Goal: Transaction & Acquisition: Purchase product/service

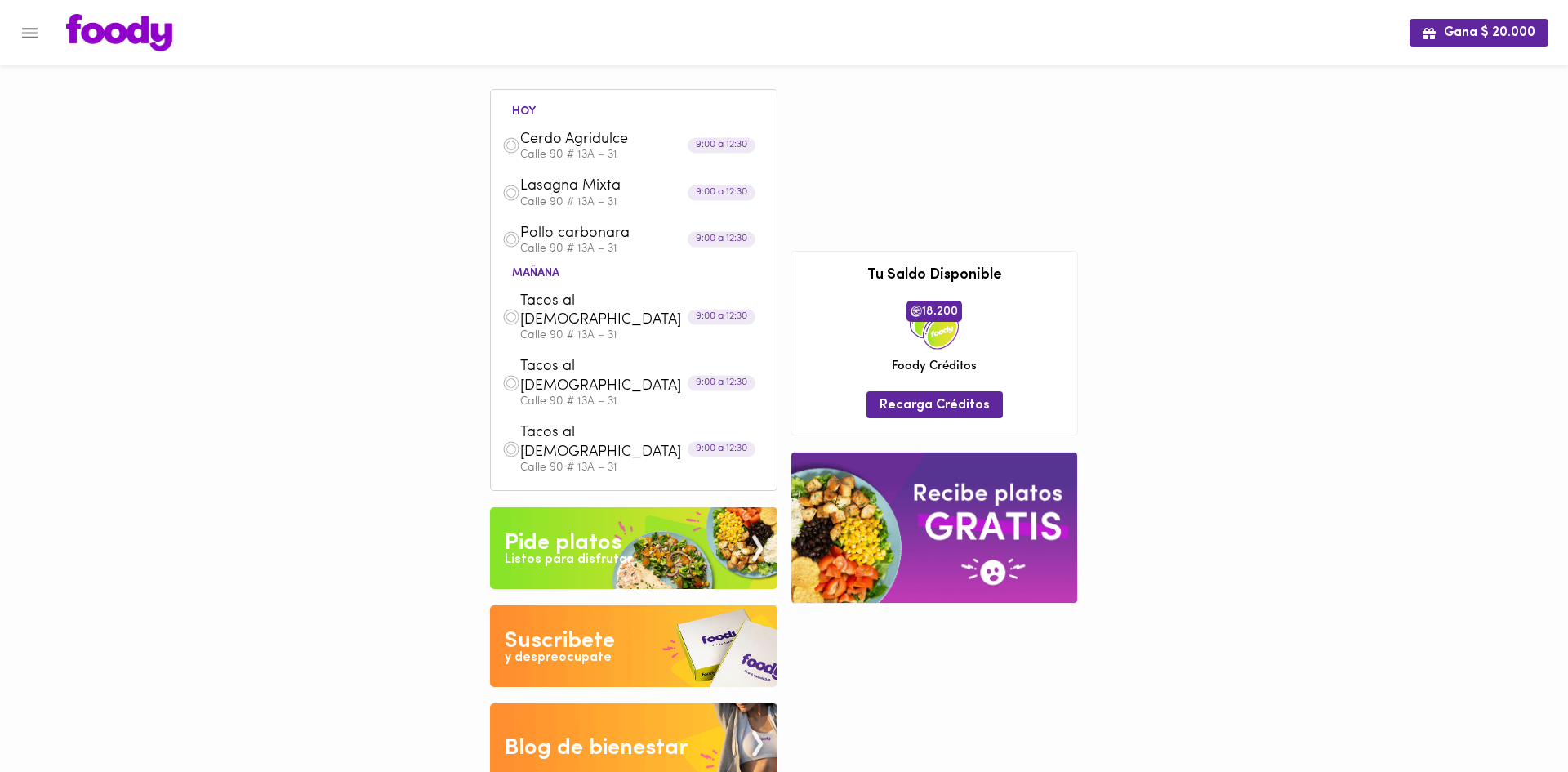
click at [652, 507] on img at bounding box center [634, 548] width 288 height 82
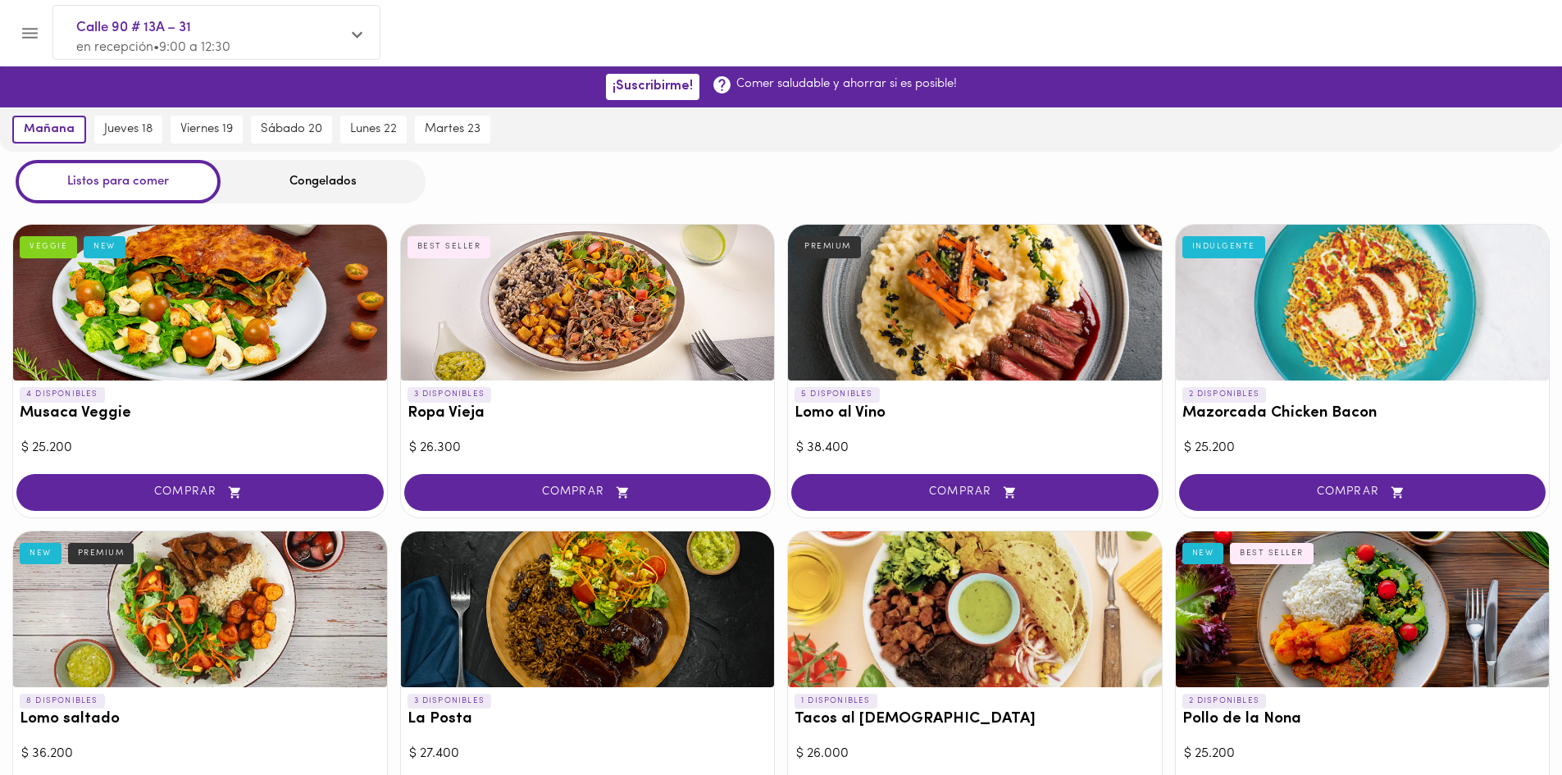
click at [43, 34] on button "Menu" at bounding box center [30, 33] width 40 height 40
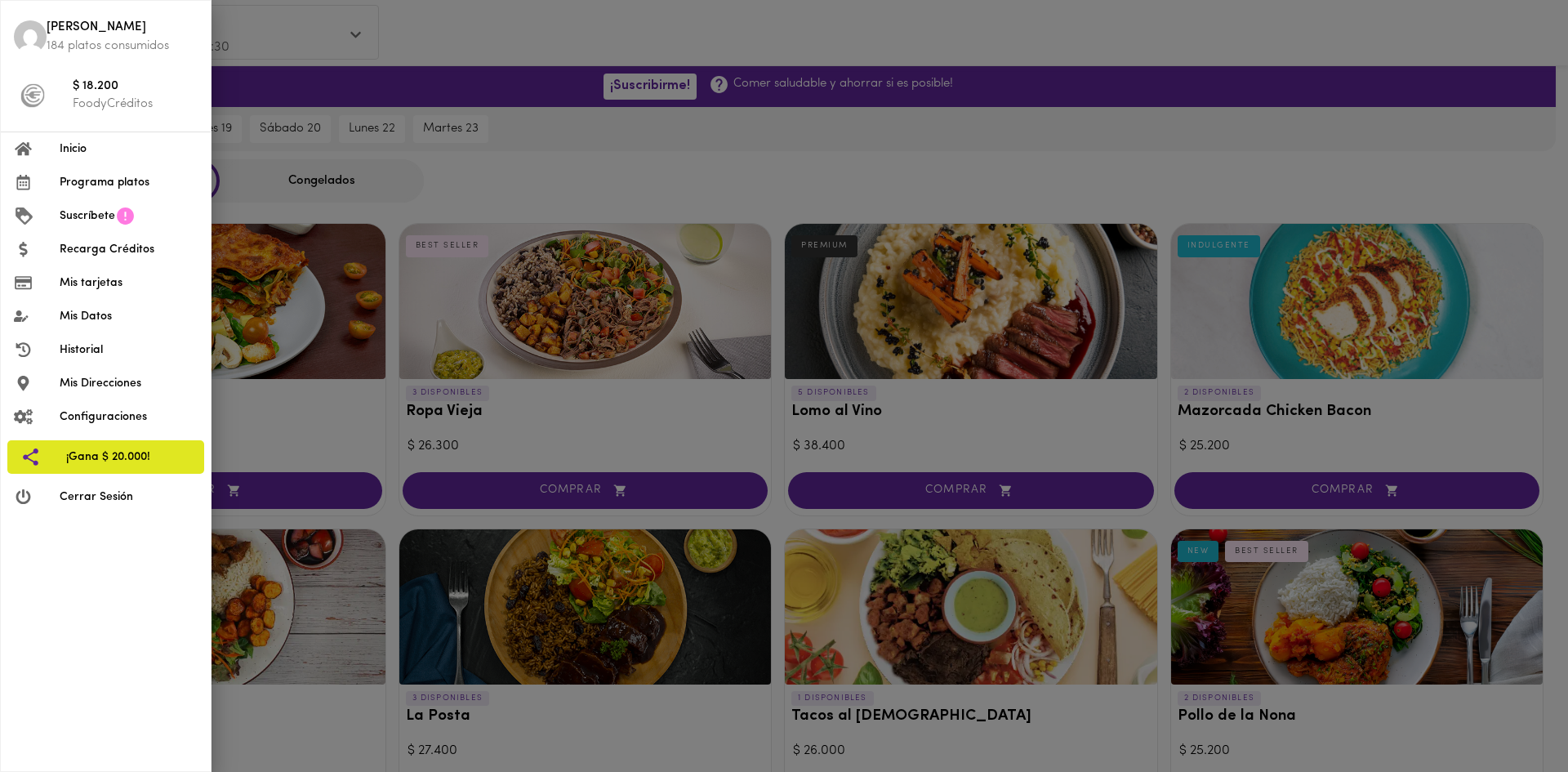
click at [86, 148] on span "Inicio" at bounding box center [129, 148] width 138 height 17
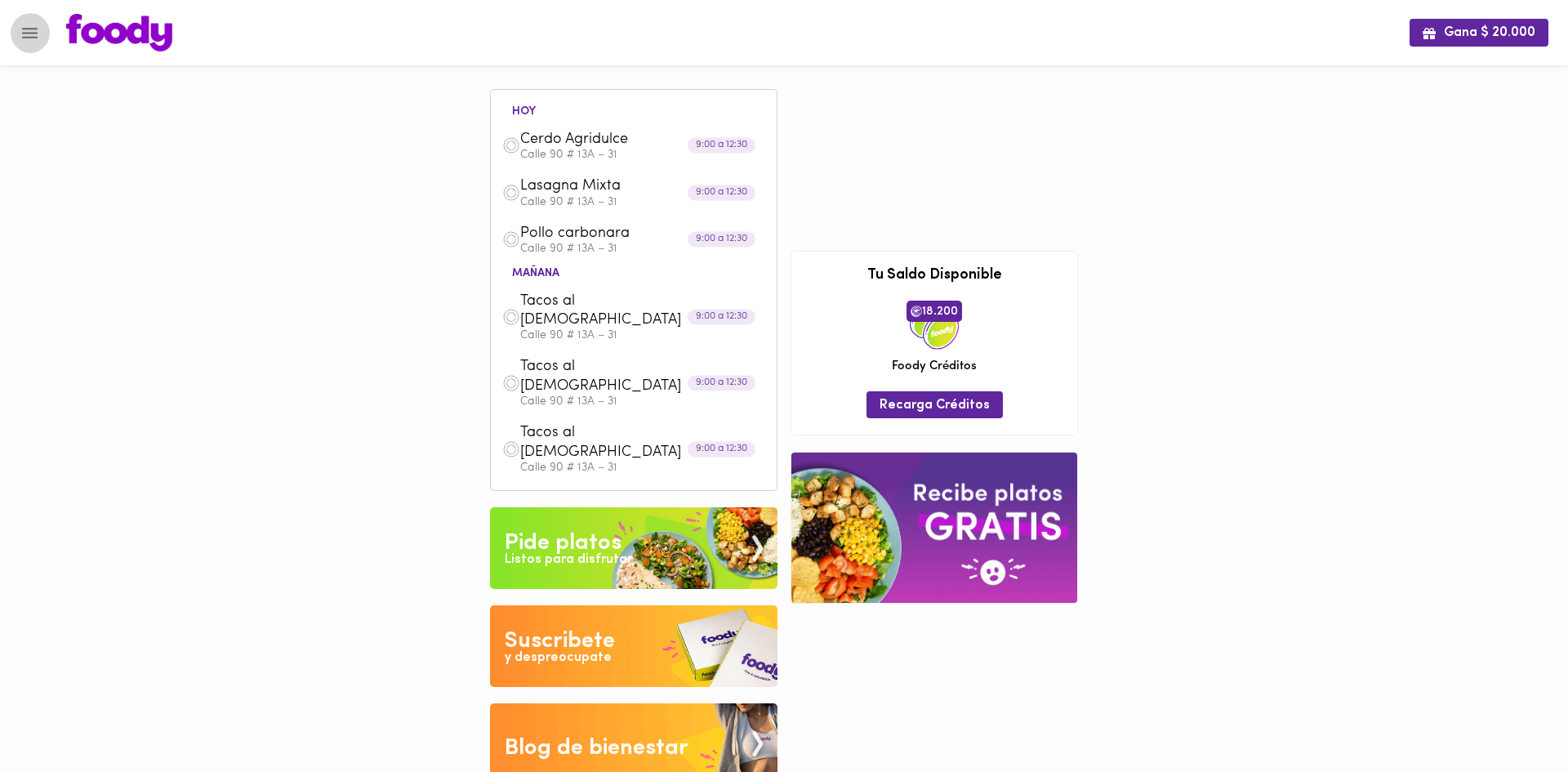
click at [40, 38] on button "Menu" at bounding box center [30, 33] width 40 height 40
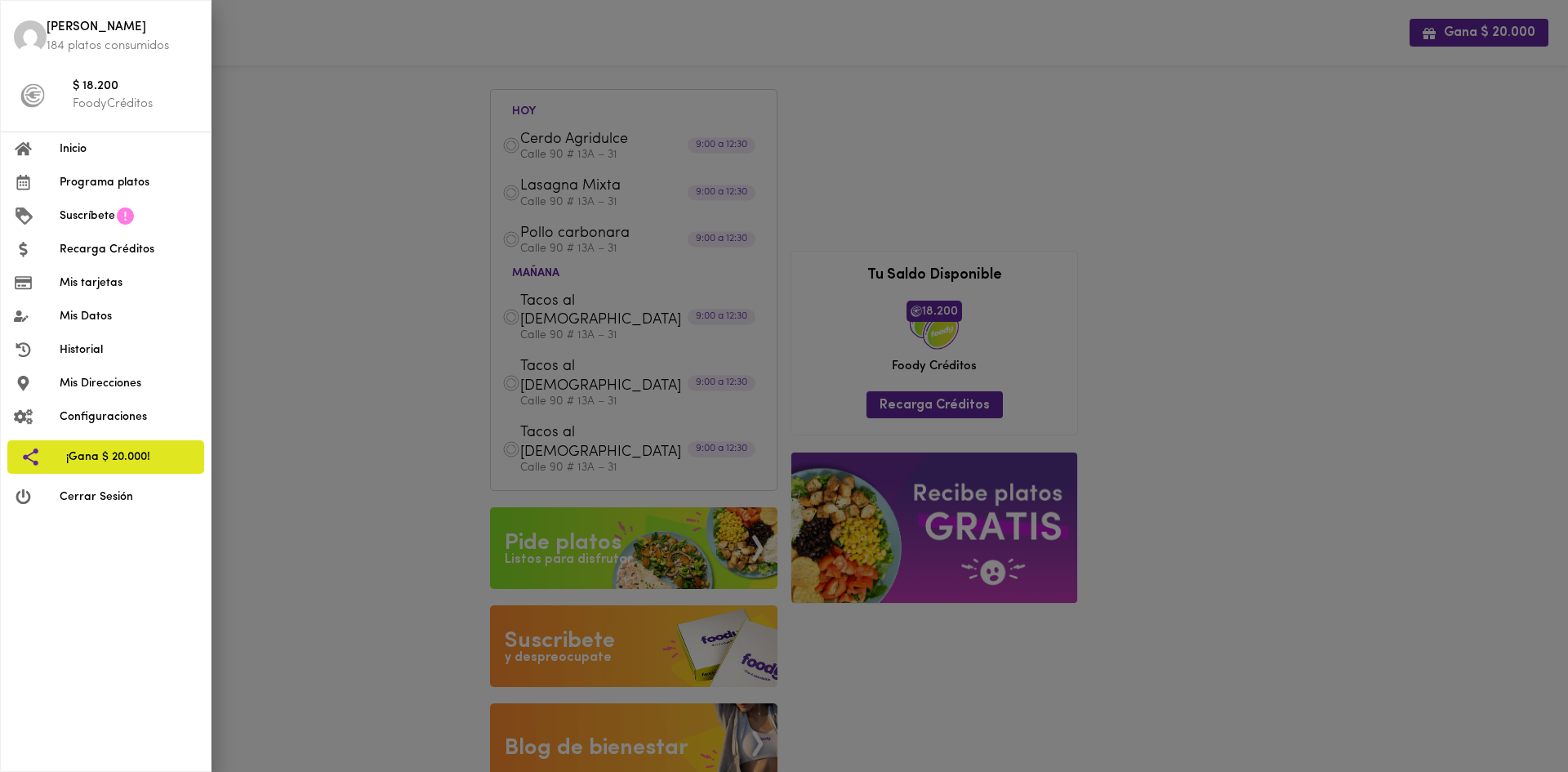
click at [99, 142] on span "Inicio" at bounding box center [129, 148] width 138 height 17
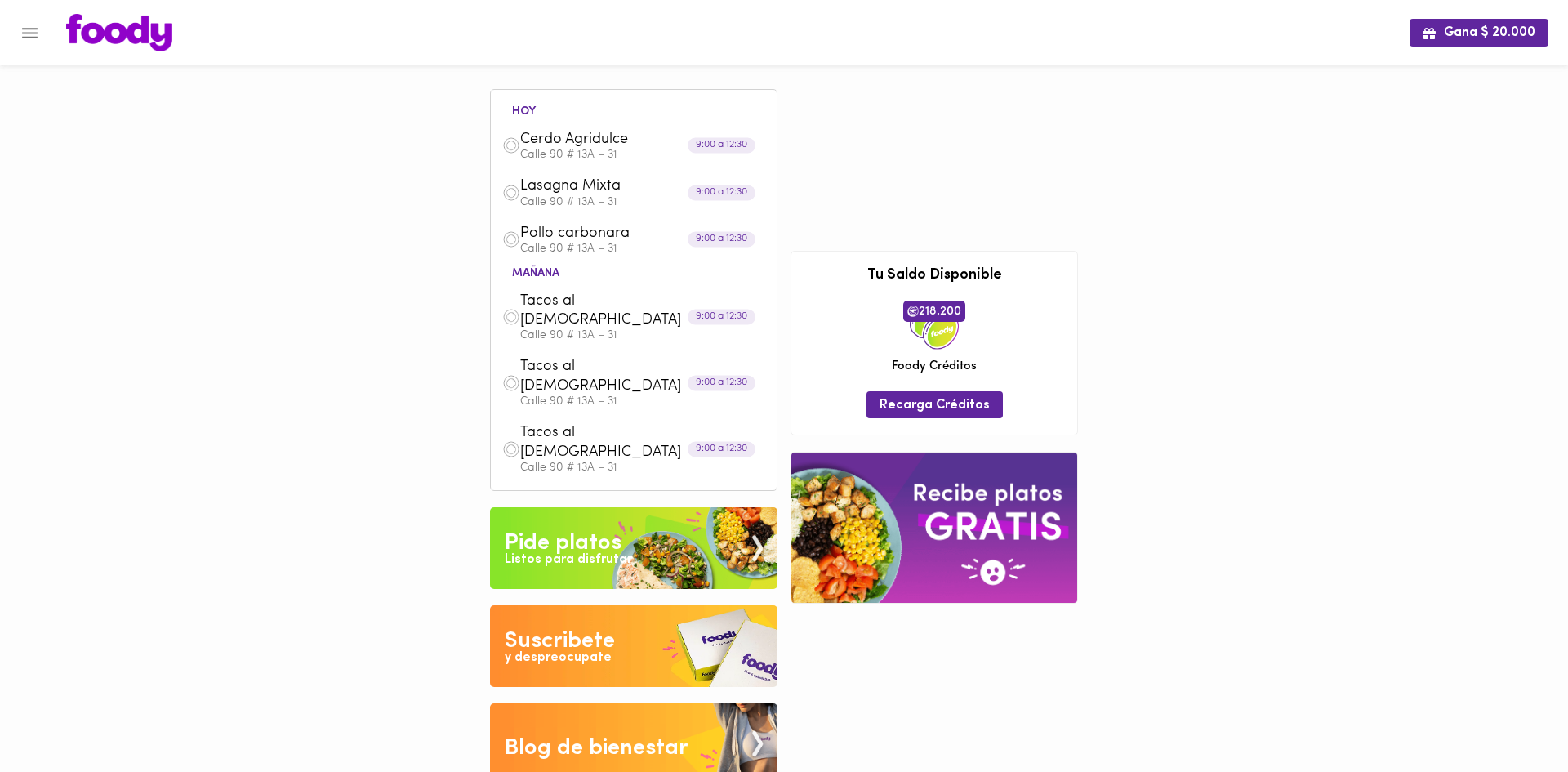
click at [587, 550] on div "Listos para disfrutar" at bounding box center [569, 559] width 128 height 19
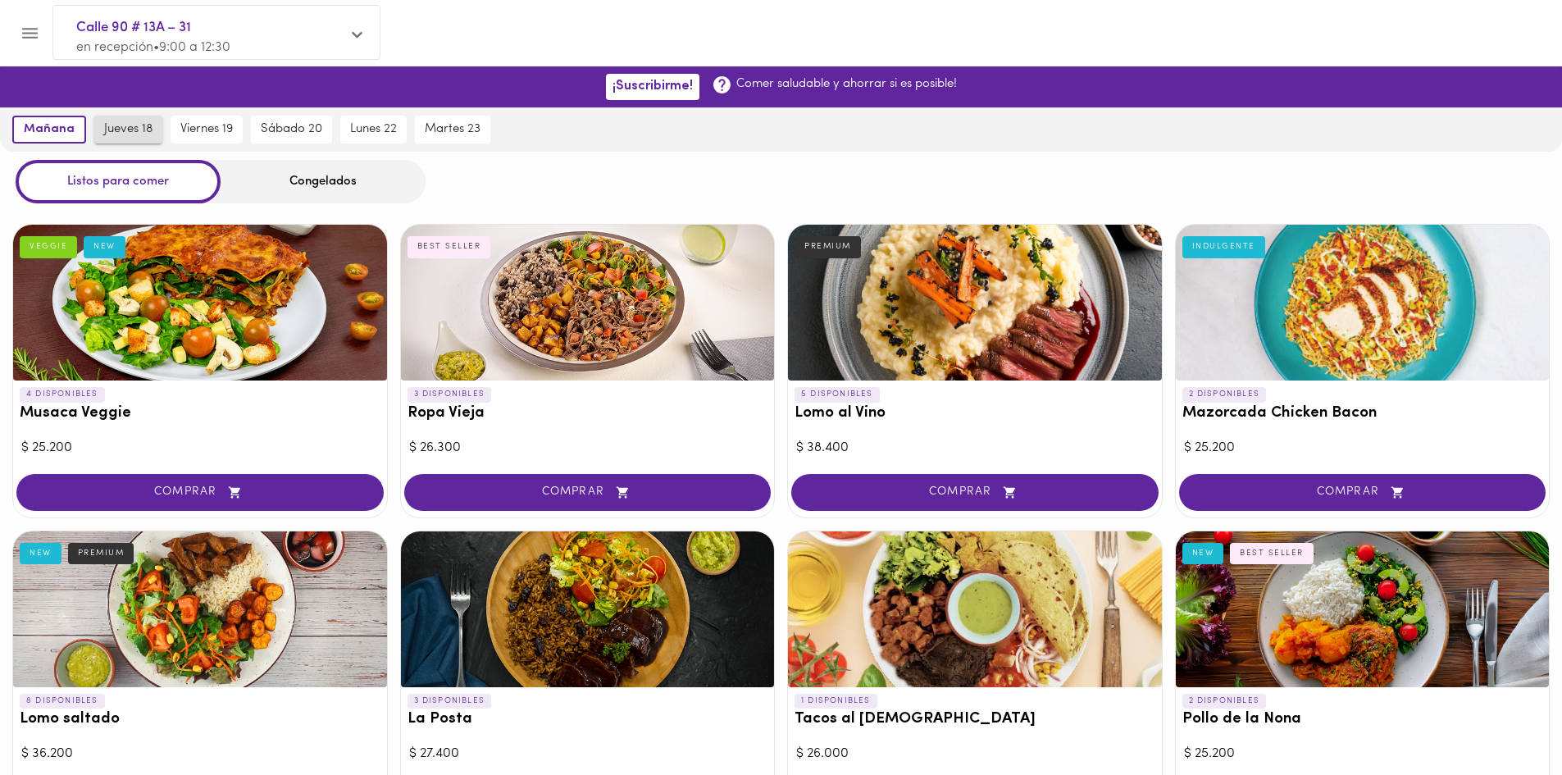
click at [126, 127] on span "jueves 18" at bounding box center [128, 129] width 48 height 15
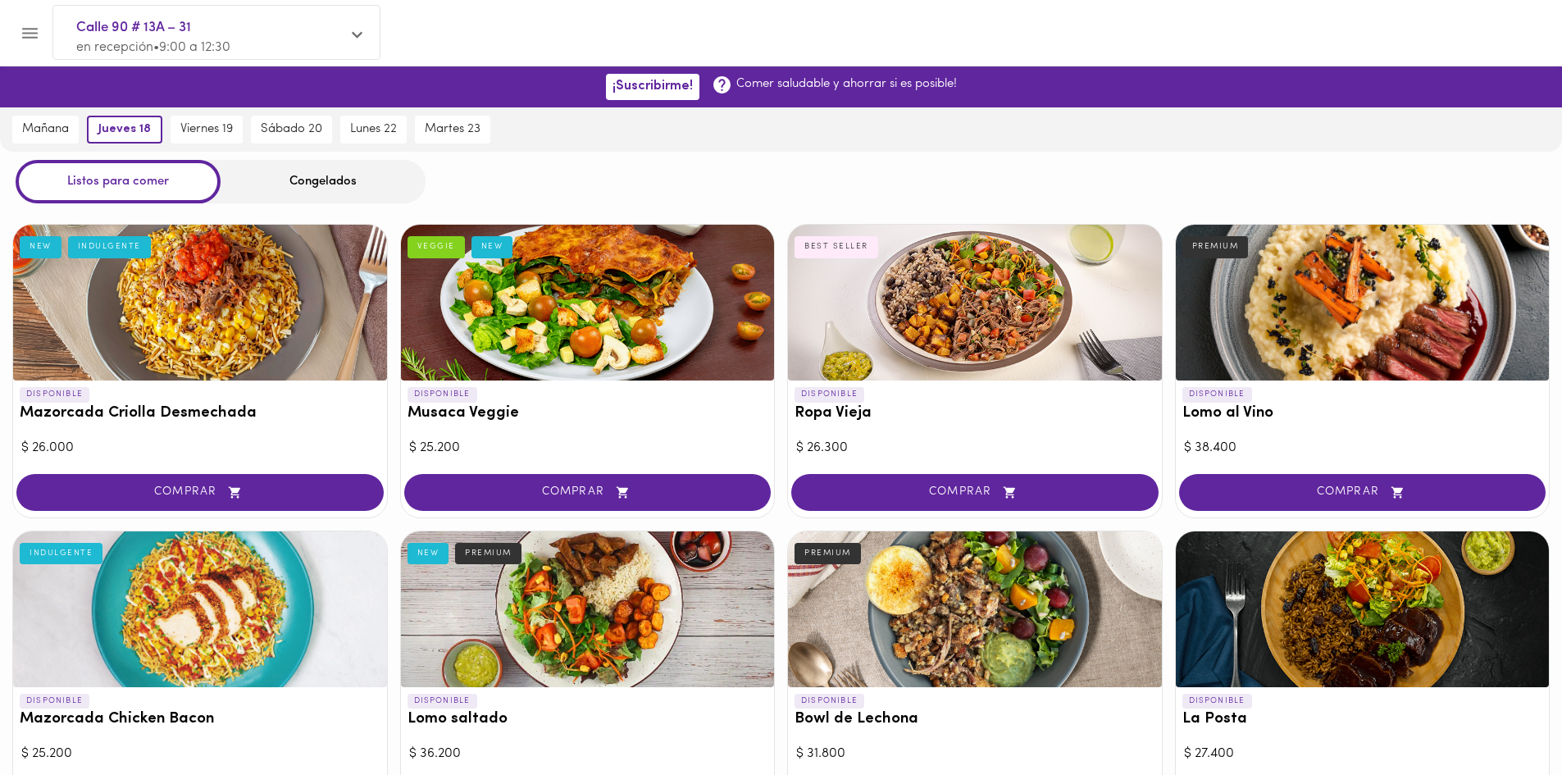
scroll to position [943, 0]
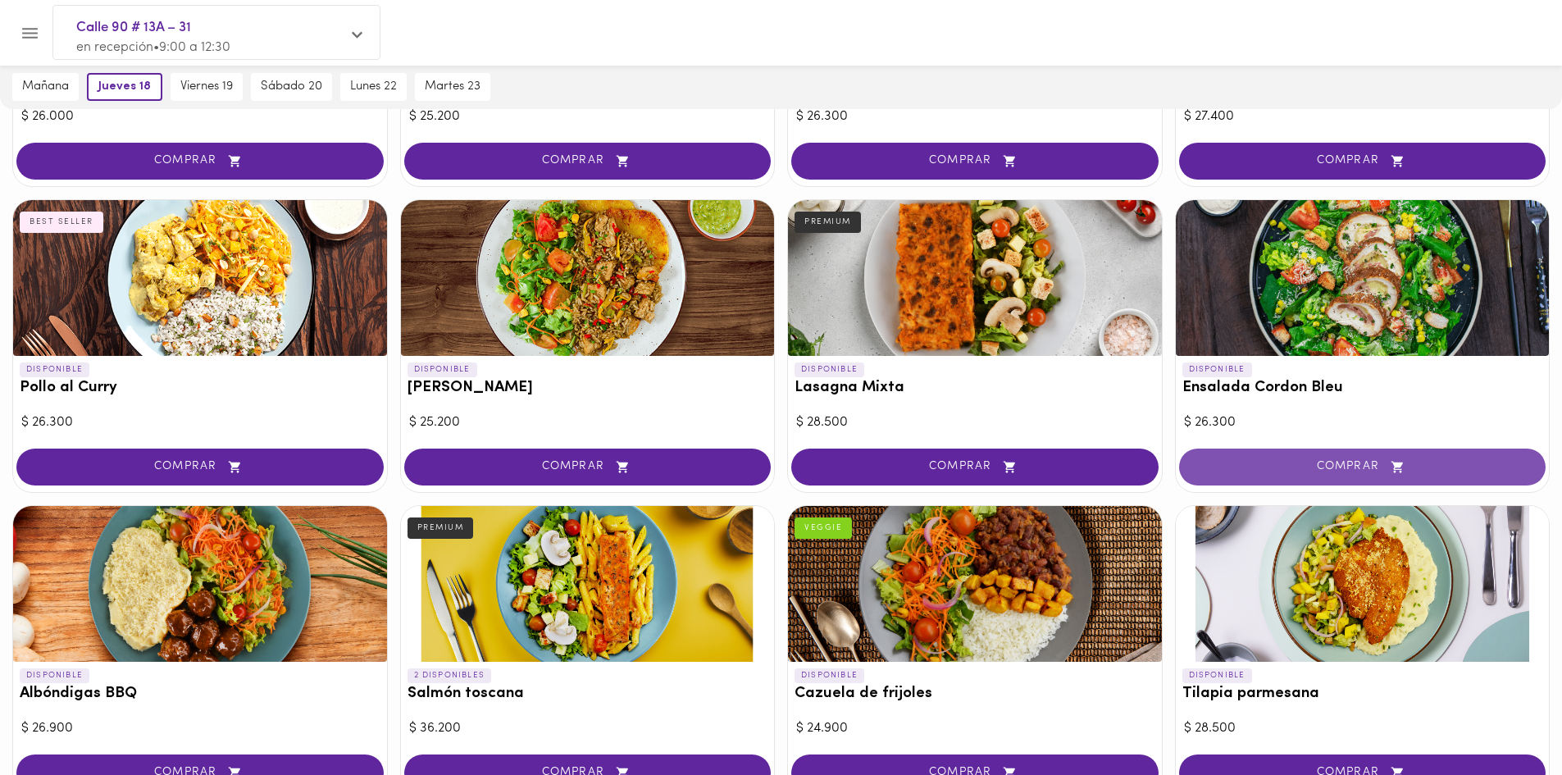
click at [1291, 469] on span "COMPRAR" at bounding box center [1362, 467] width 326 height 14
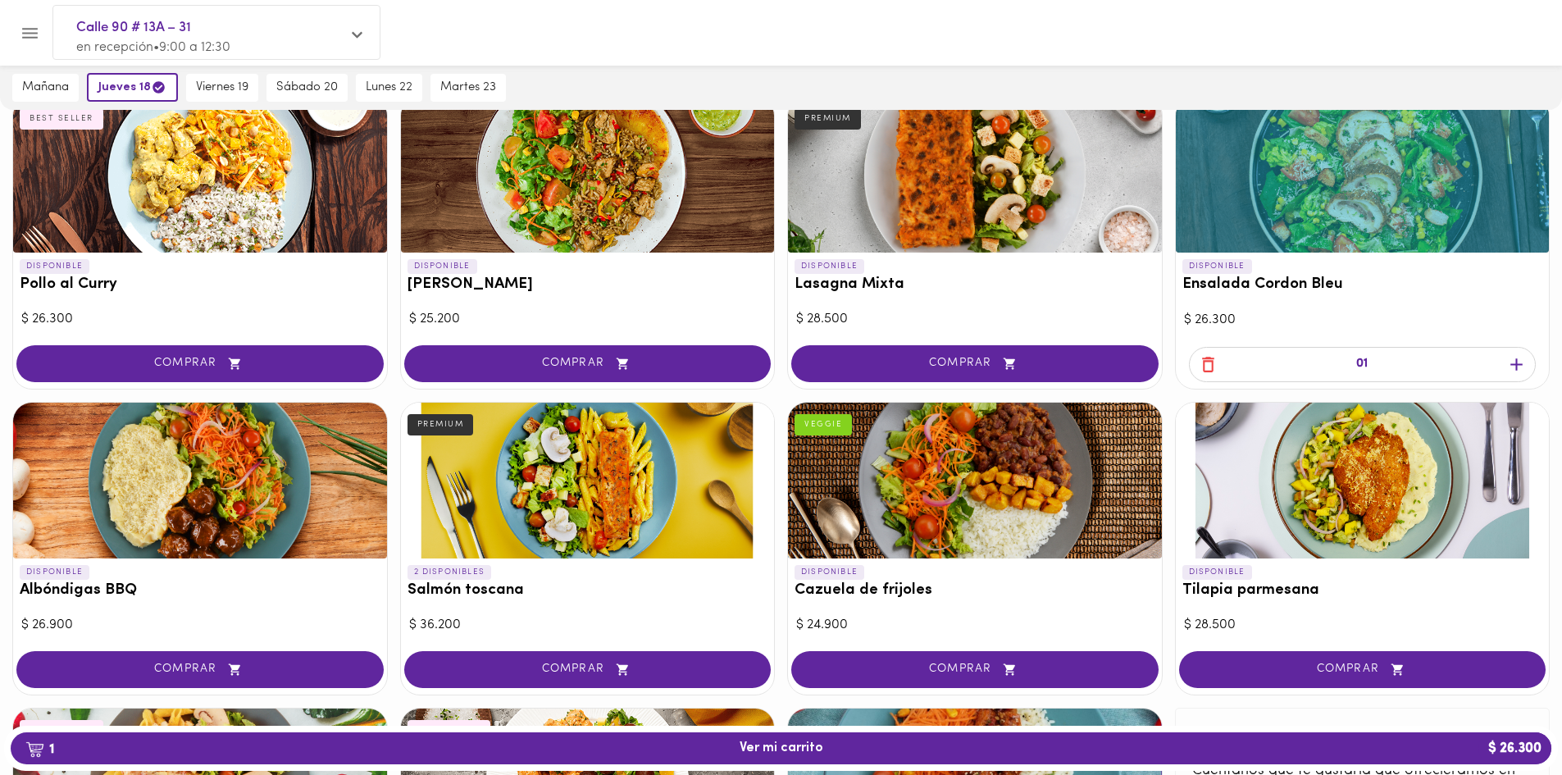
scroll to position [1189, 0]
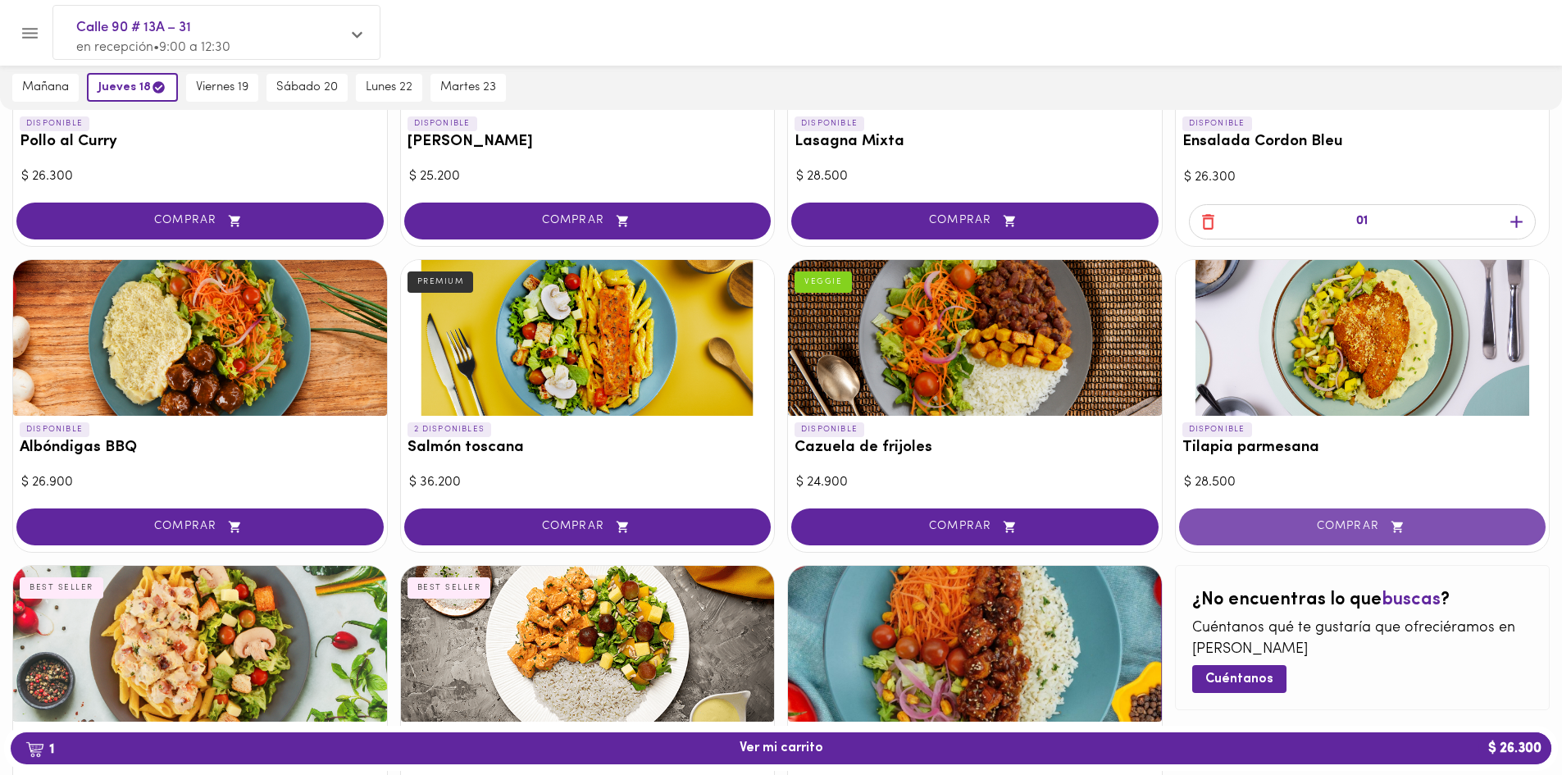
click at [1346, 516] on button "COMPRAR" at bounding box center [1362, 526] width 367 height 37
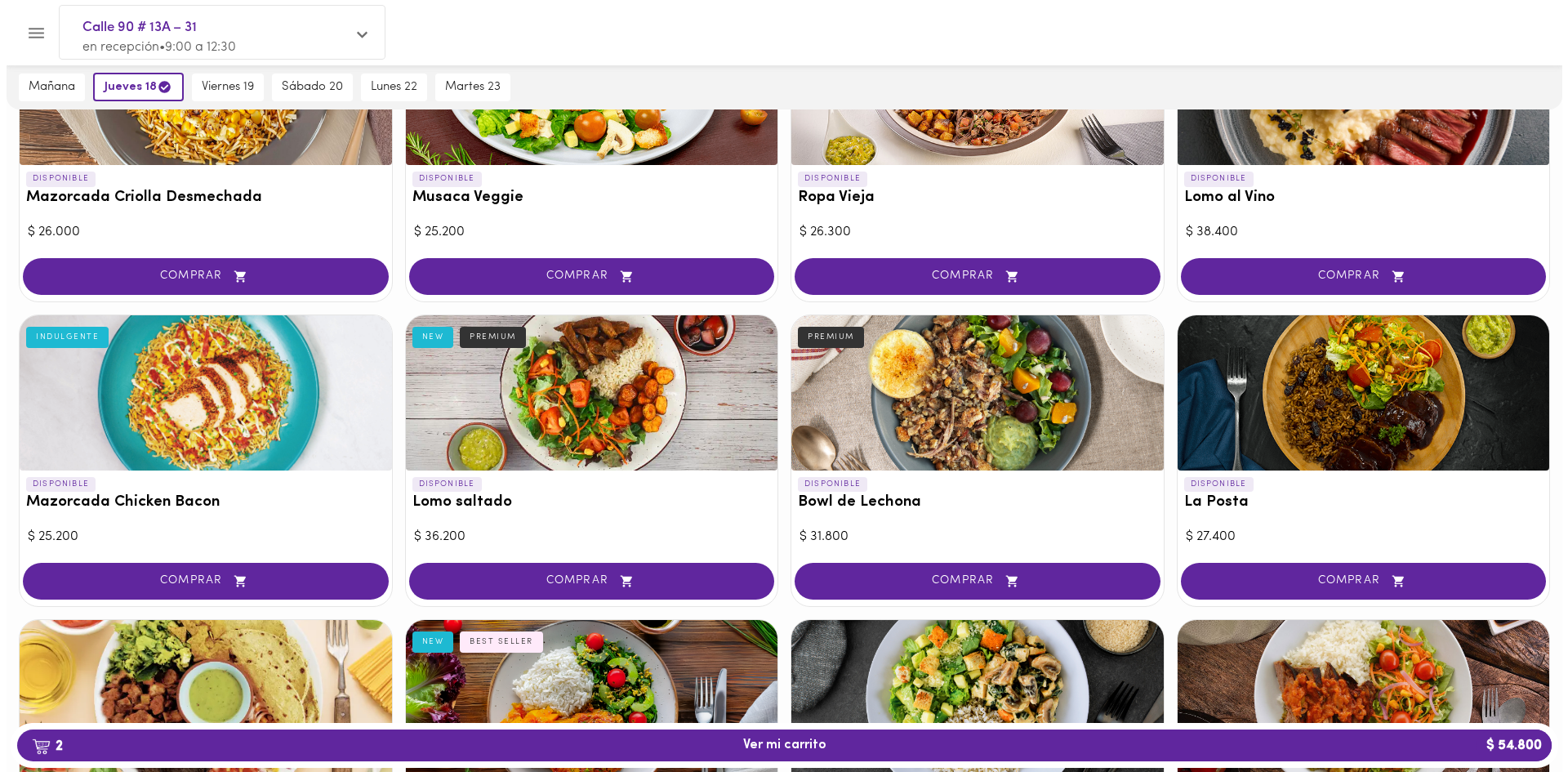
scroll to position [124, 0]
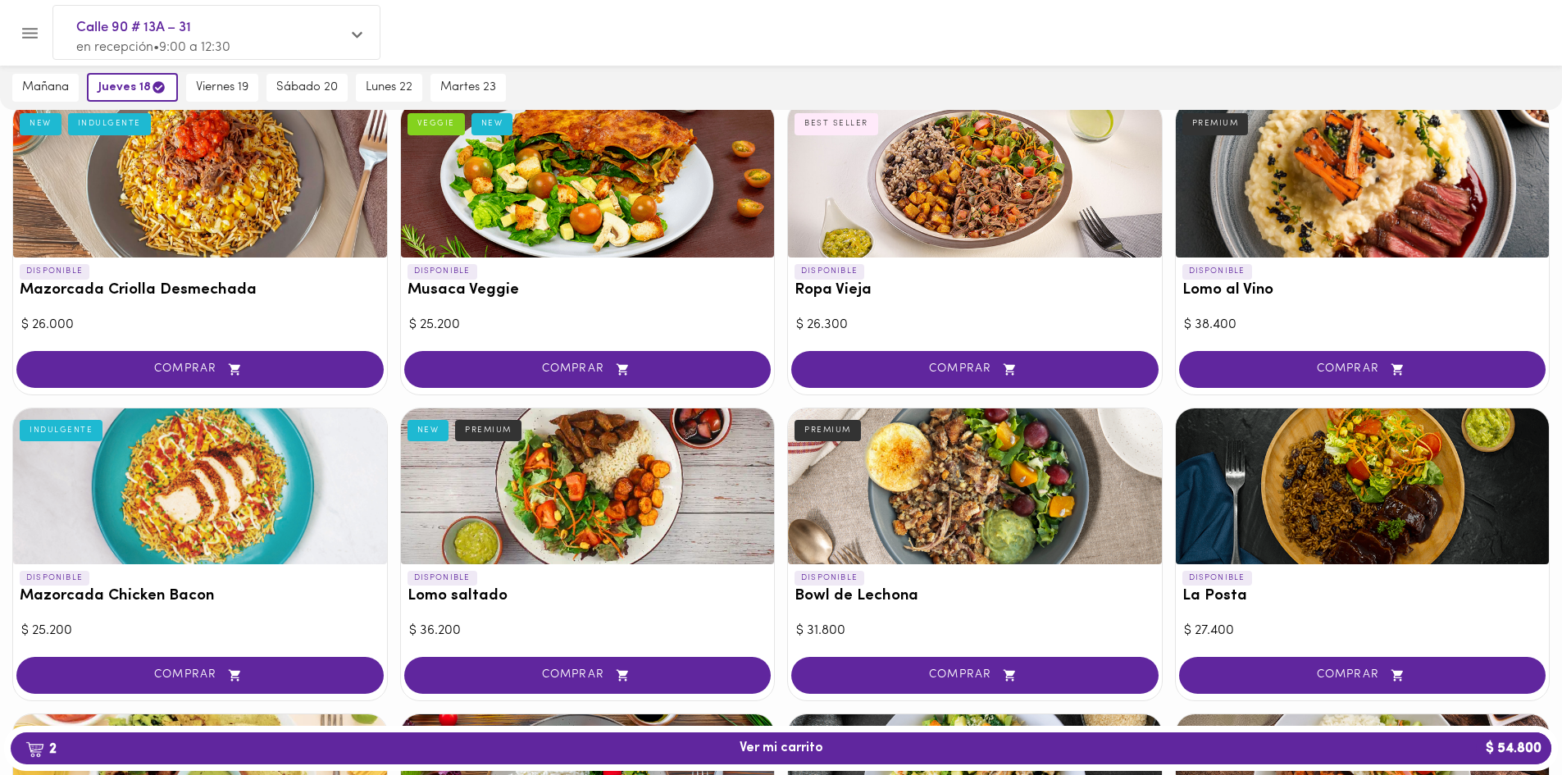
click at [962, 371] on span "COMPRAR" at bounding box center [975, 369] width 326 height 14
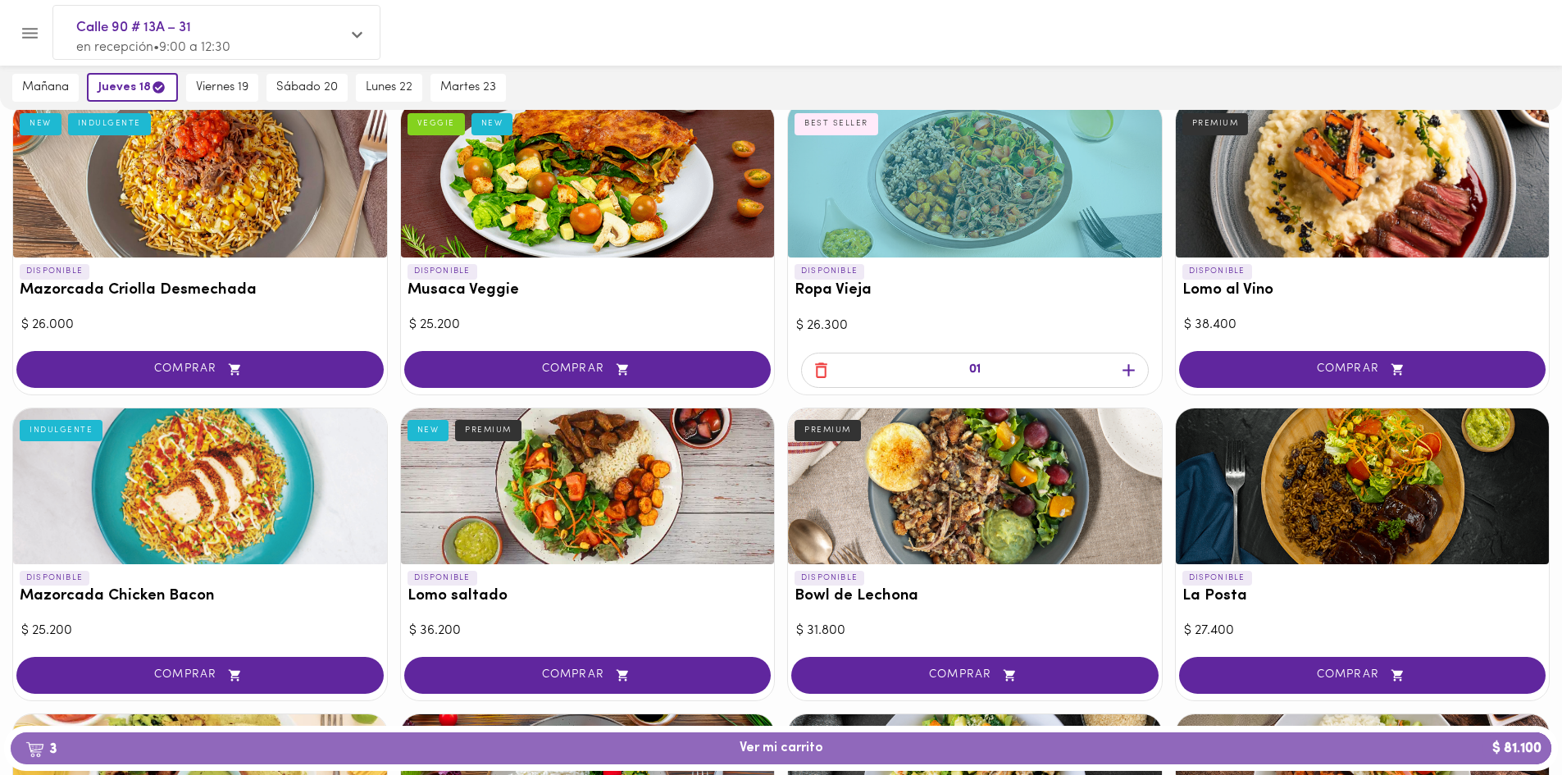
click at [957, 739] on button "3 Ver mi carrito $ 81.100" at bounding box center [781, 748] width 1540 height 32
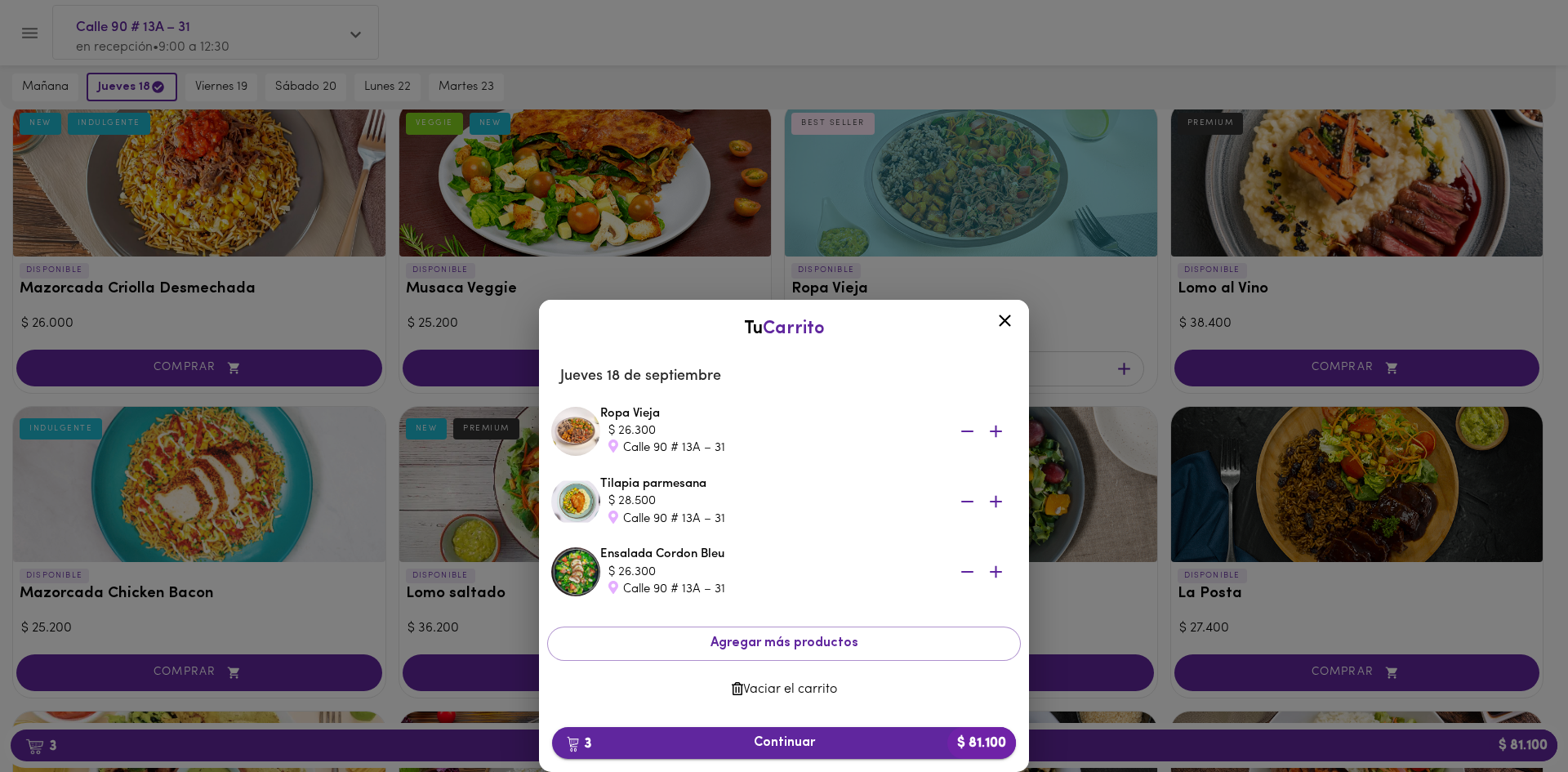
click at [878, 739] on span "3 Continuar $ 81.100" at bounding box center [783, 743] width 437 height 16
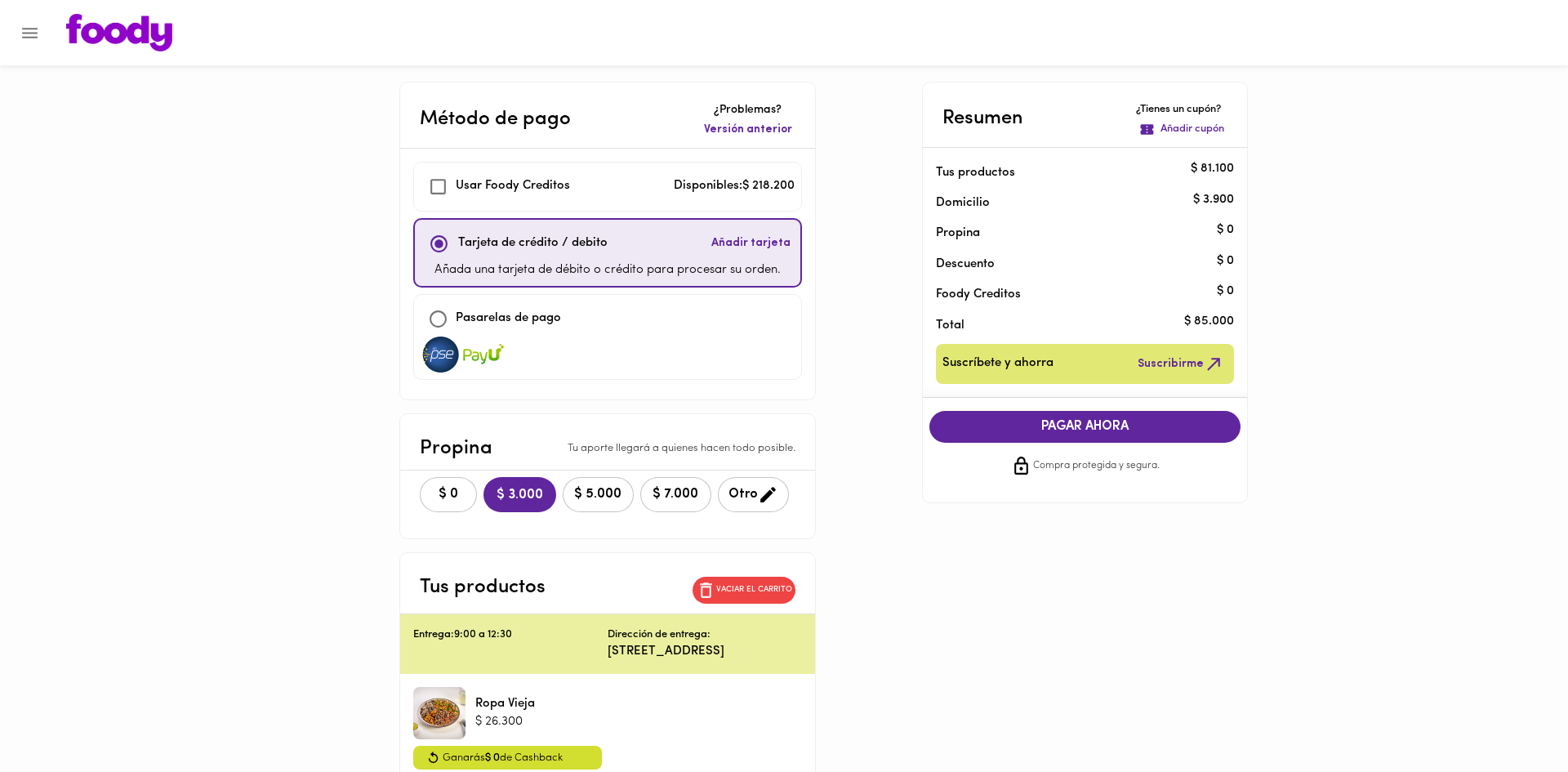
checkbox input "true"
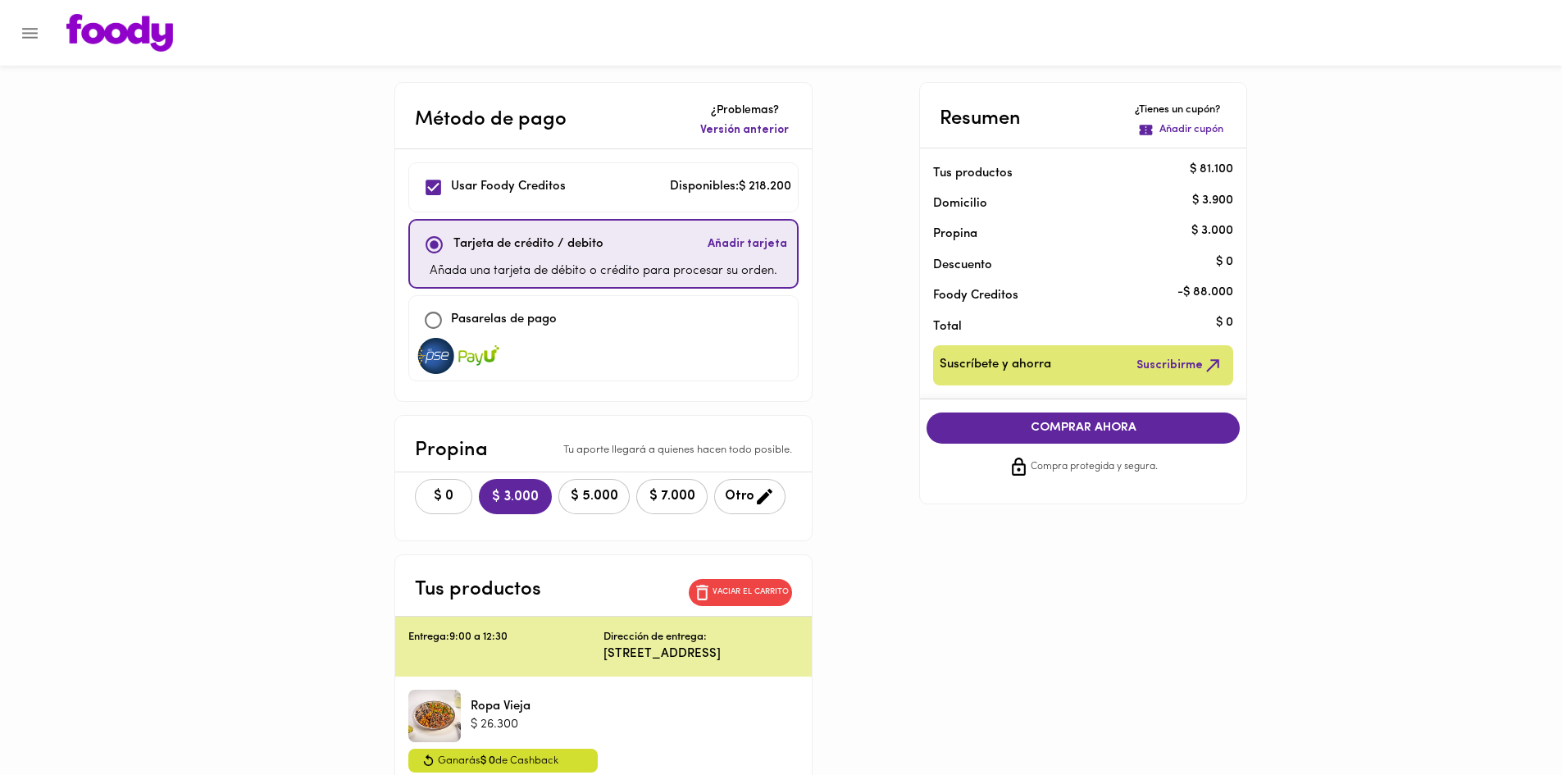
click at [436, 498] on span "$ 0" at bounding box center [443, 497] width 36 height 16
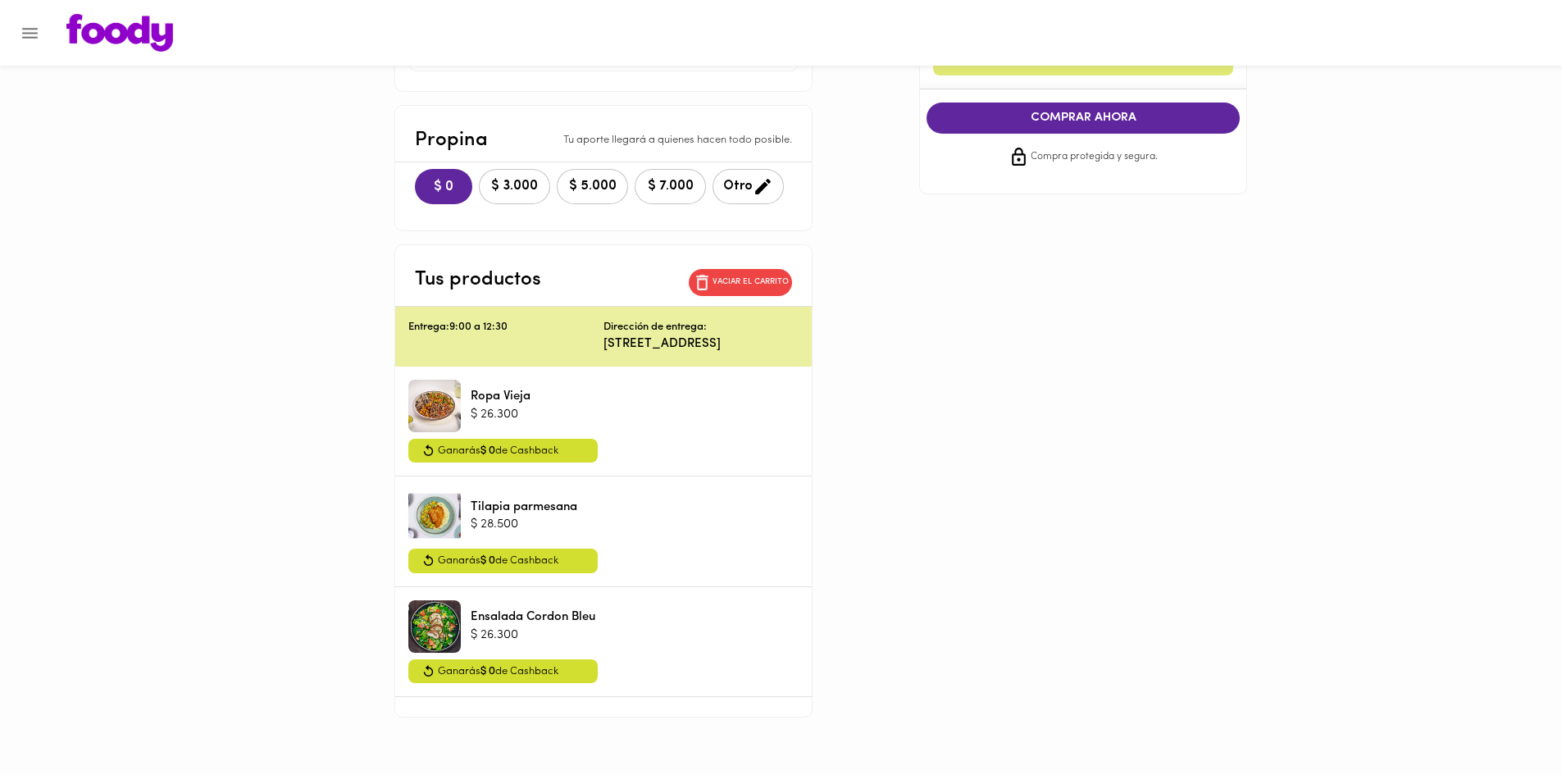
scroll to position [328, 0]
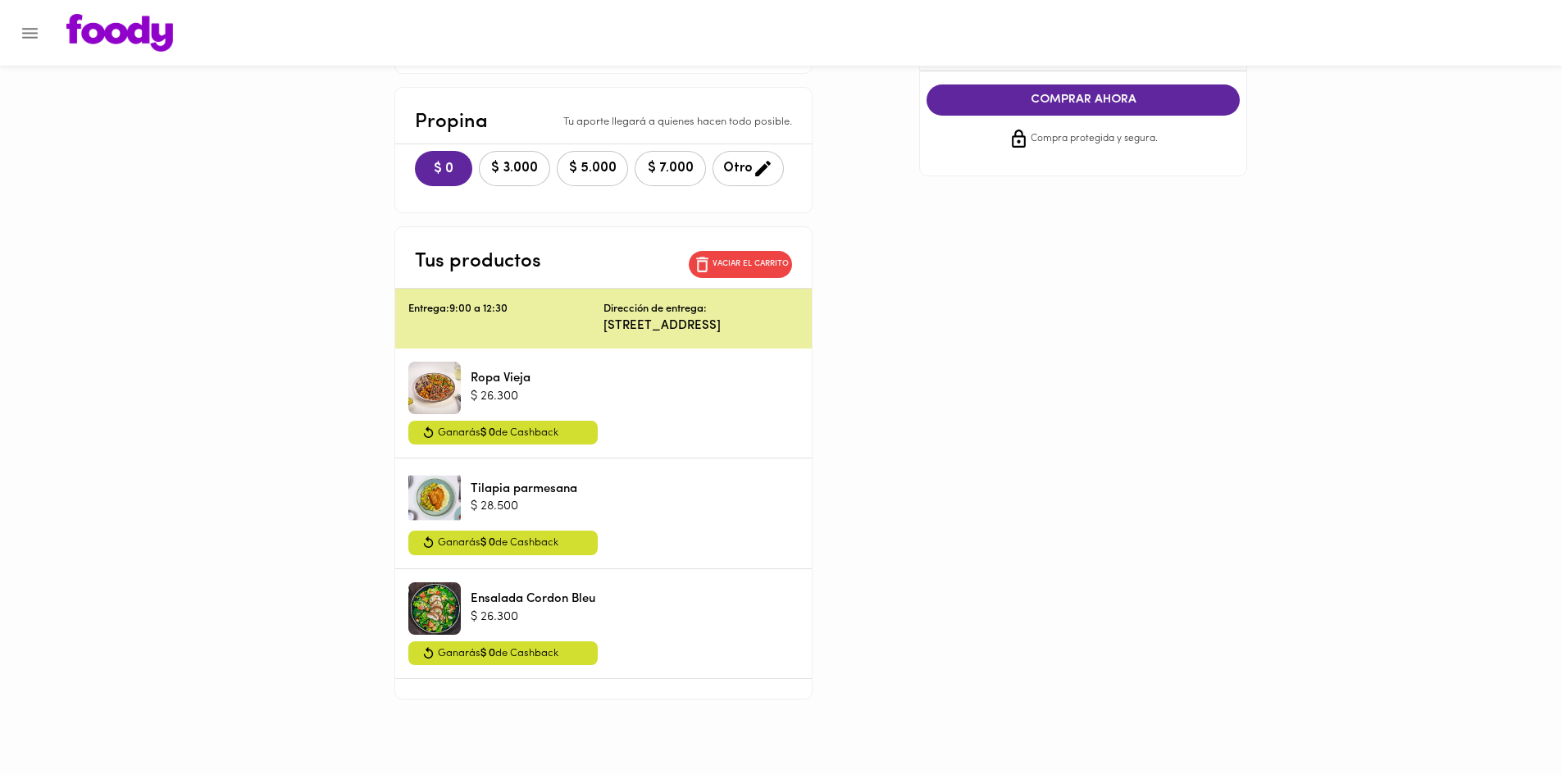
click at [1066, 110] on button "COMPRAR AHORA" at bounding box center [1082, 99] width 313 height 31
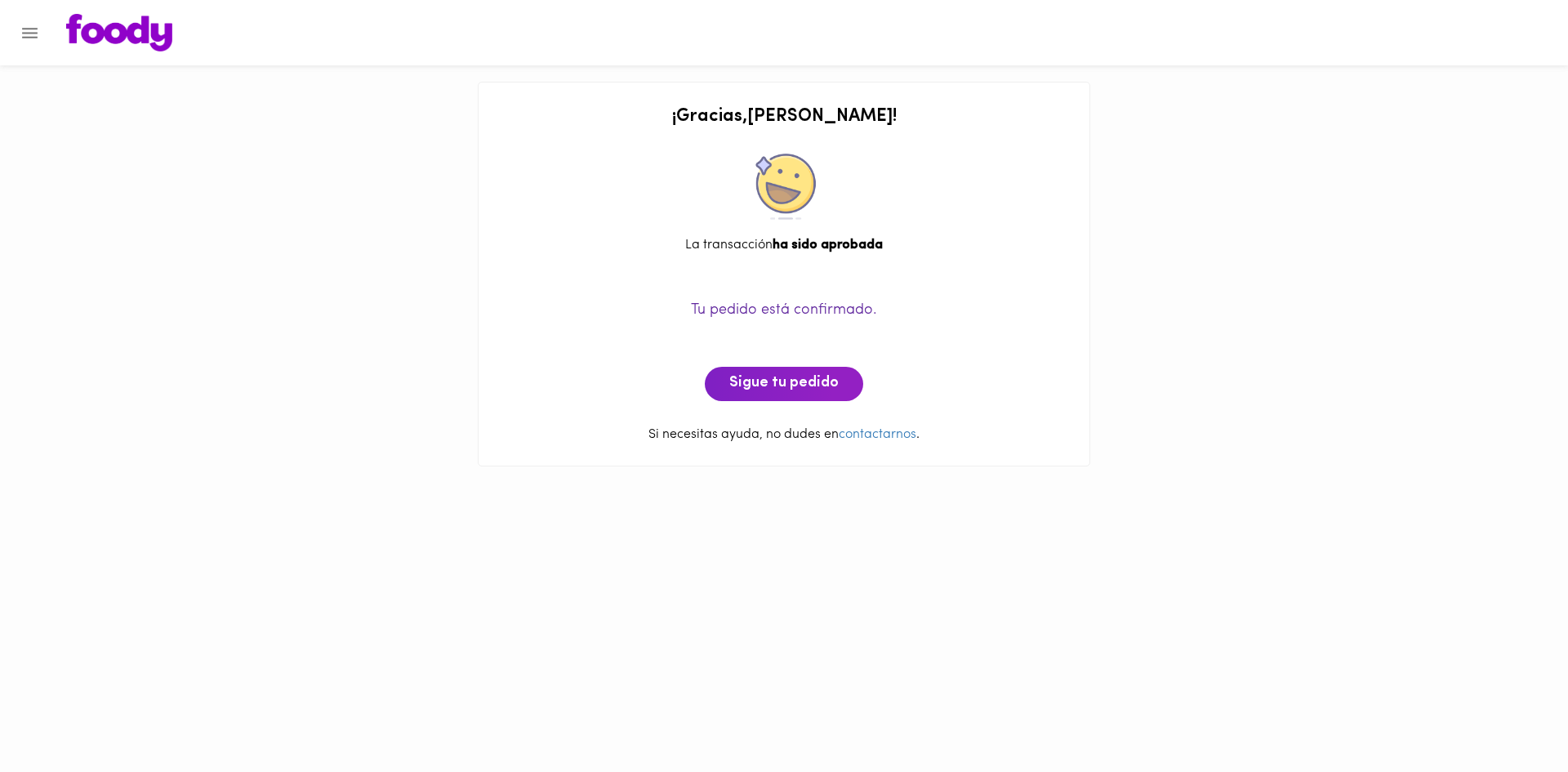
click at [784, 401] on div at bounding box center [784, 412] width 578 height 25
click at [785, 384] on span "Sigue tu pedido" at bounding box center [784, 384] width 110 height 18
